Goal: Communication & Community: Answer question/provide support

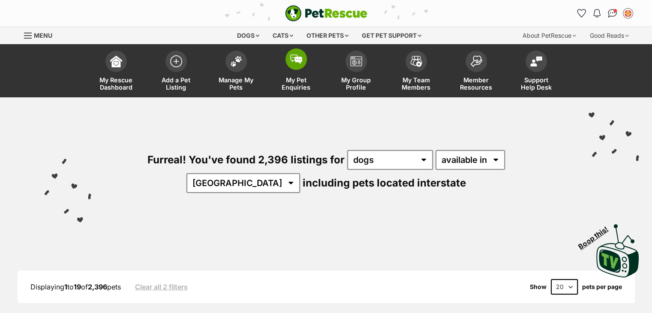
click at [298, 70] on link "My Pet Enquiries" at bounding box center [296, 71] width 60 height 51
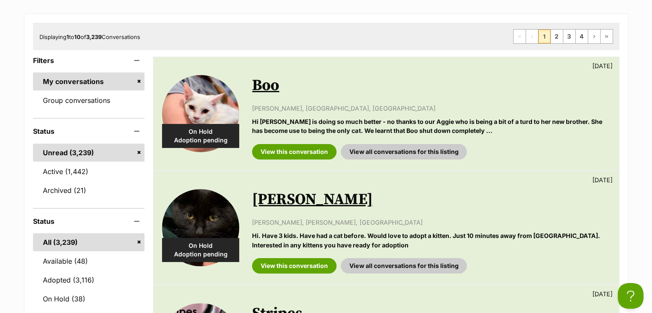
scroll to position [134, 0]
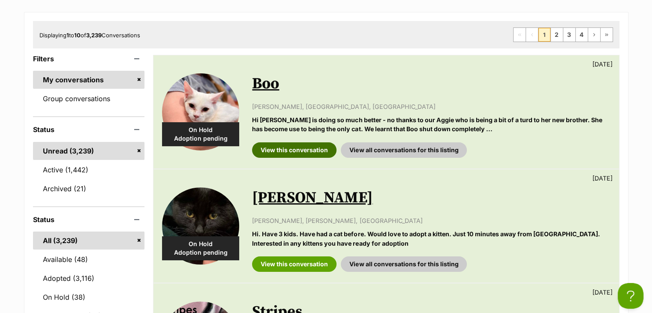
click at [281, 149] on link "View this conversation" at bounding box center [294, 149] width 84 height 15
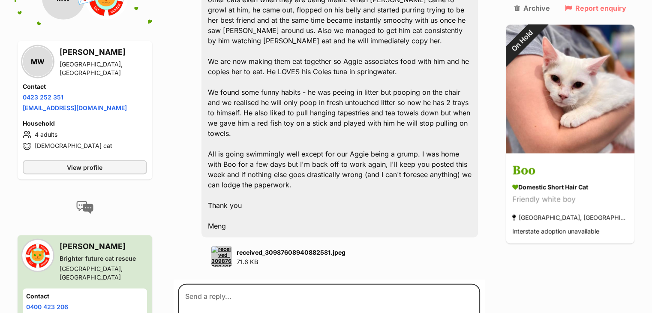
scroll to position [1791, 0]
click at [250, 248] on p "received_30987608940882581.jpeg 71.6 KB" at bounding box center [291, 257] width 109 height 19
click at [218, 246] on img at bounding box center [221, 256] width 21 height 21
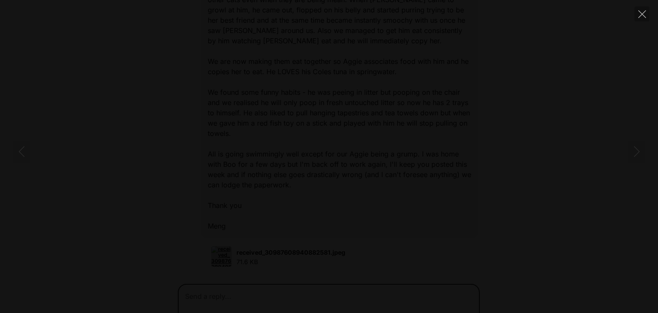
click at [312, 156] on img at bounding box center [329, 156] width 86 height 0
click at [45, 156] on div at bounding box center [329, 156] width 658 height 0
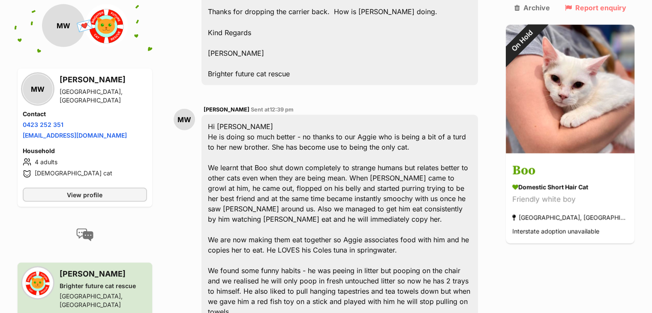
scroll to position [1614, 0]
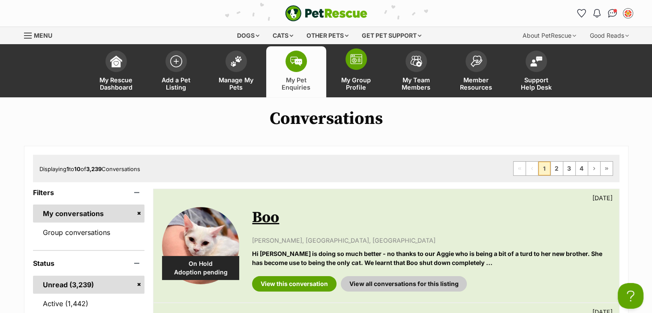
click at [362, 58] on span at bounding box center [356, 58] width 21 height 21
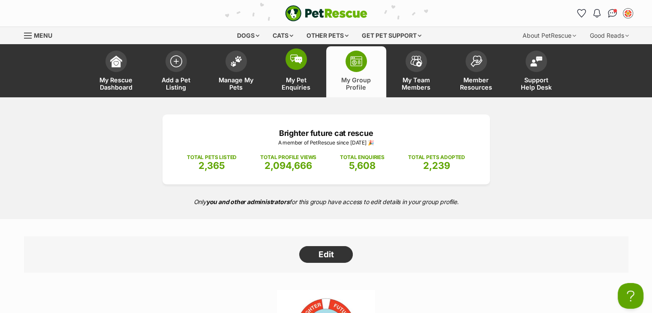
click at [284, 66] on link "My Pet Enquiries" at bounding box center [296, 71] width 60 height 51
